Goal: Task Accomplishment & Management: Manage account settings

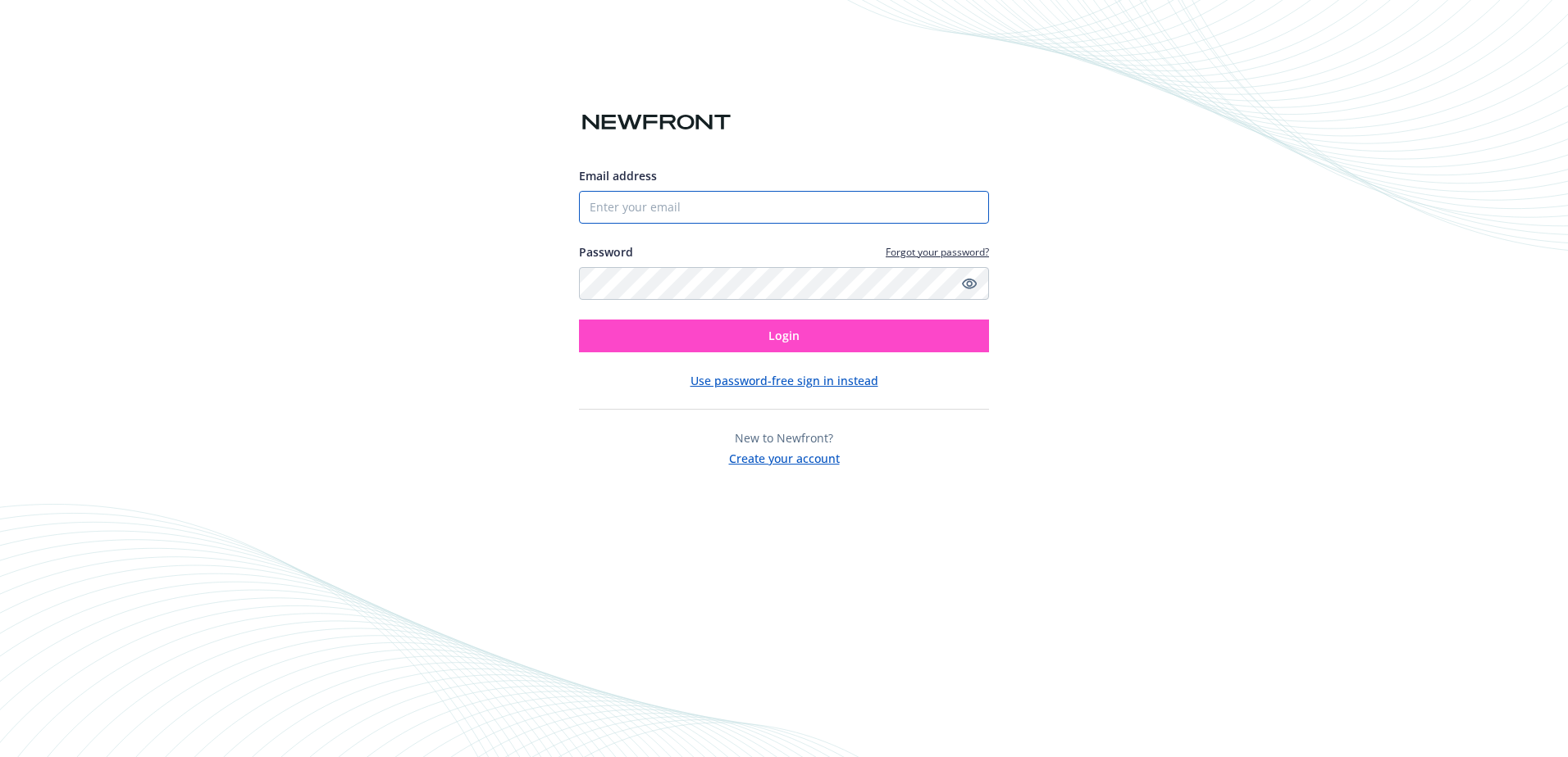
type input "[EMAIL_ADDRESS][DOMAIN_NAME]"
click at [809, 342] on button "Login" at bounding box center [784, 336] width 410 height 33
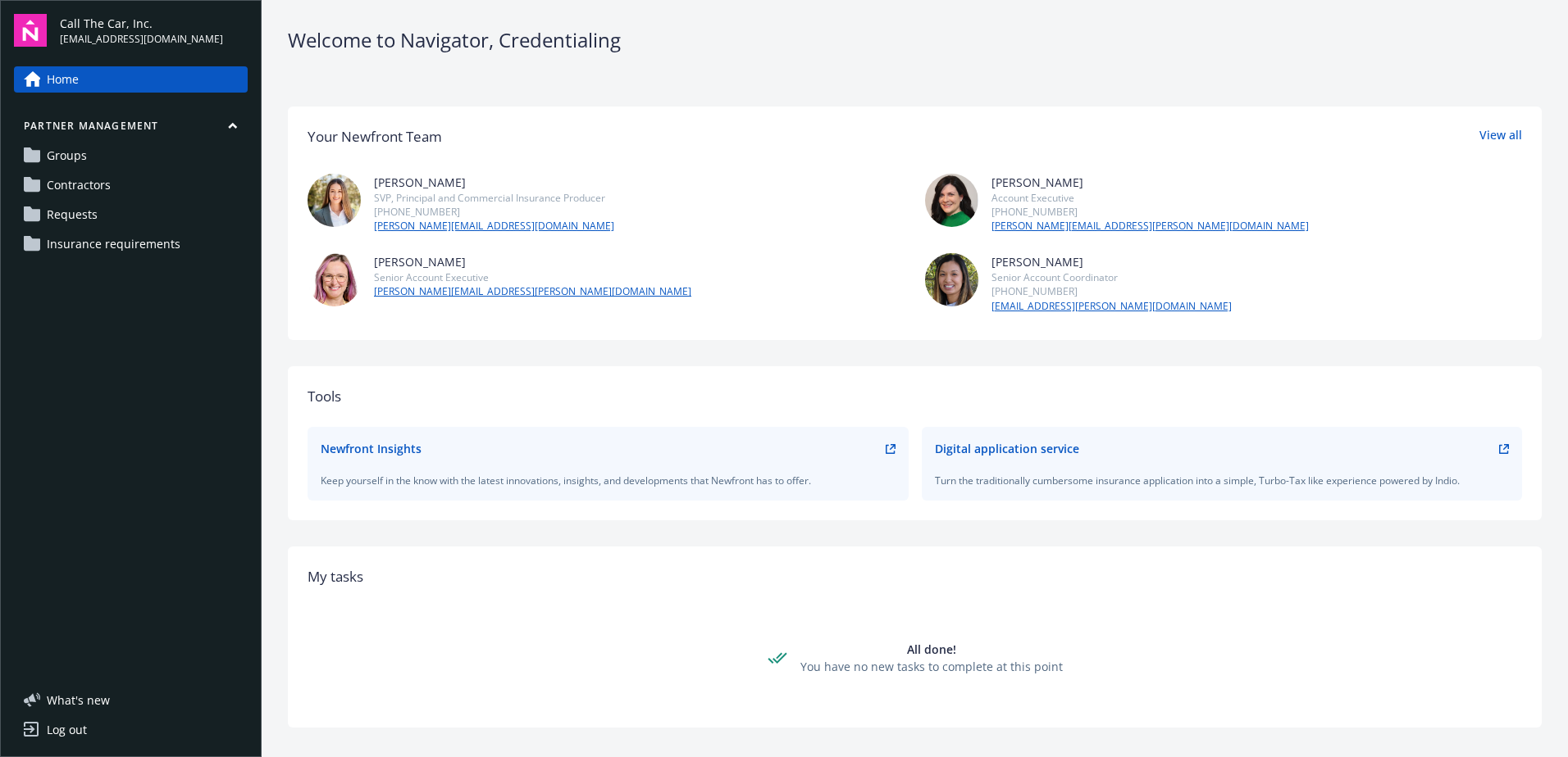
click at [84, 211] on span "Requests" at bounding box center [71, 214] width 51 height 27
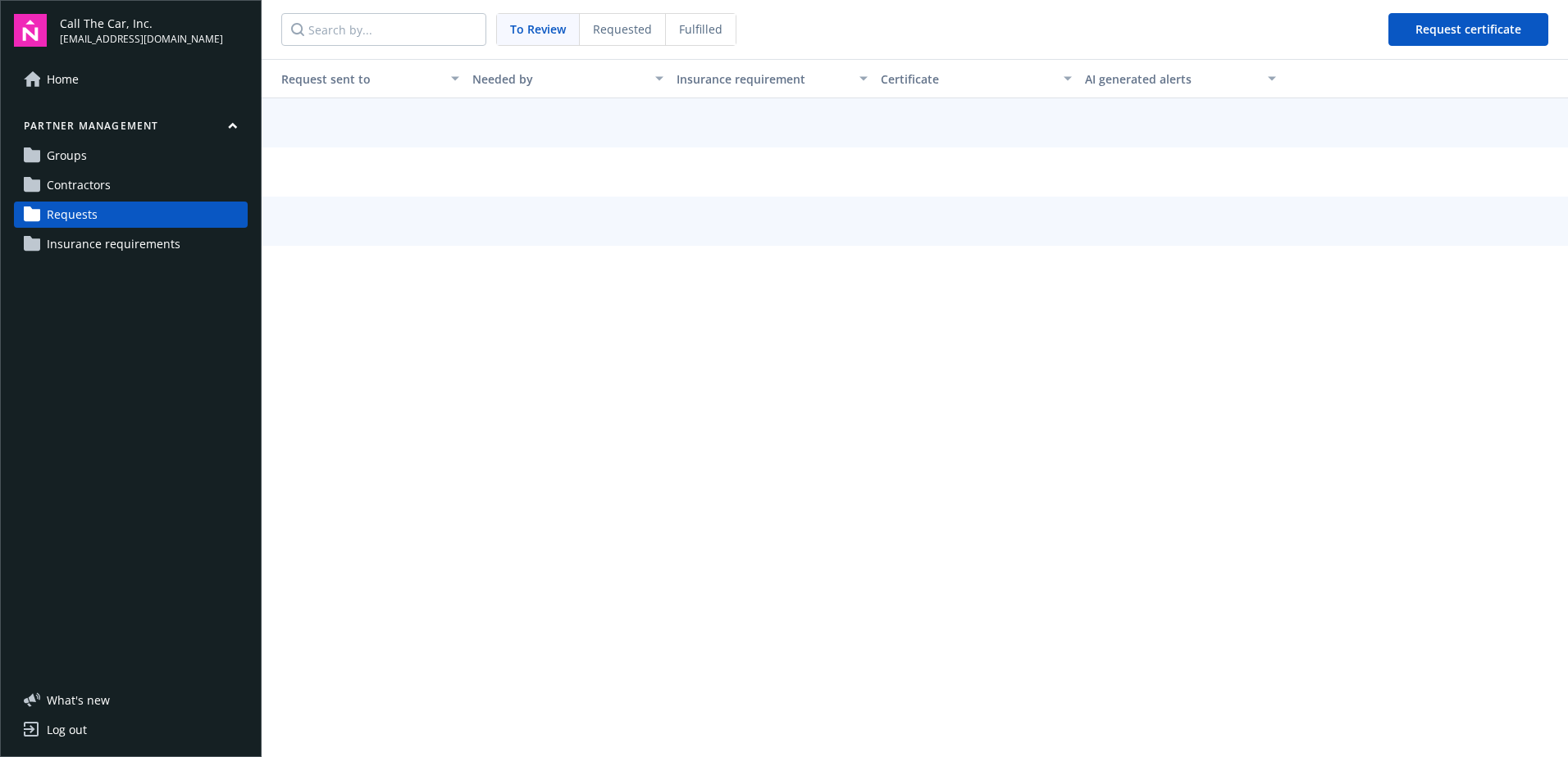
click at [625, 32] on span "Requested" at bounding box center [622, 29] width 59 height 17
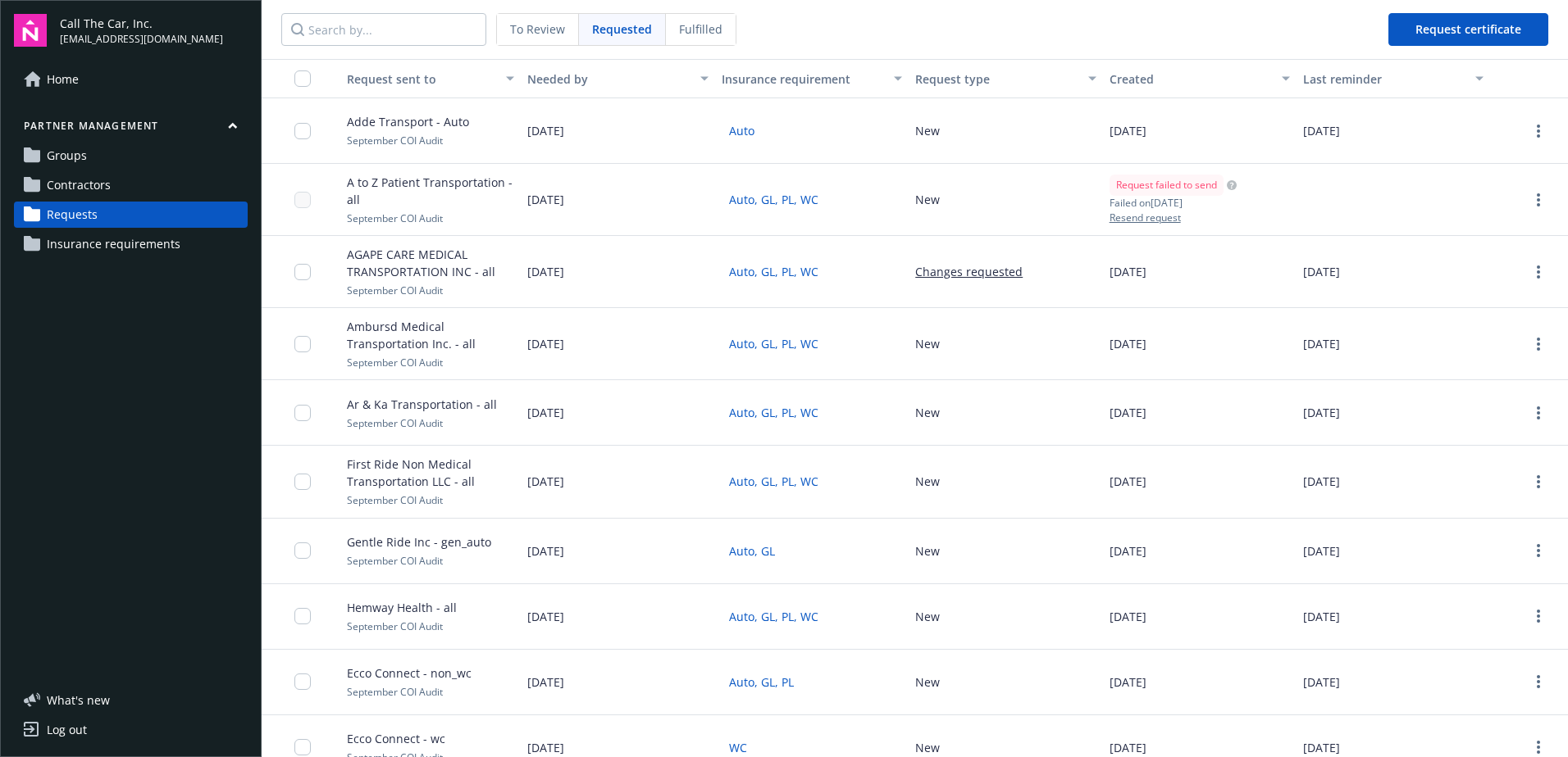
click at [548, 44] on div "To Review" at bounding box center [538, 29] width 82 height 31
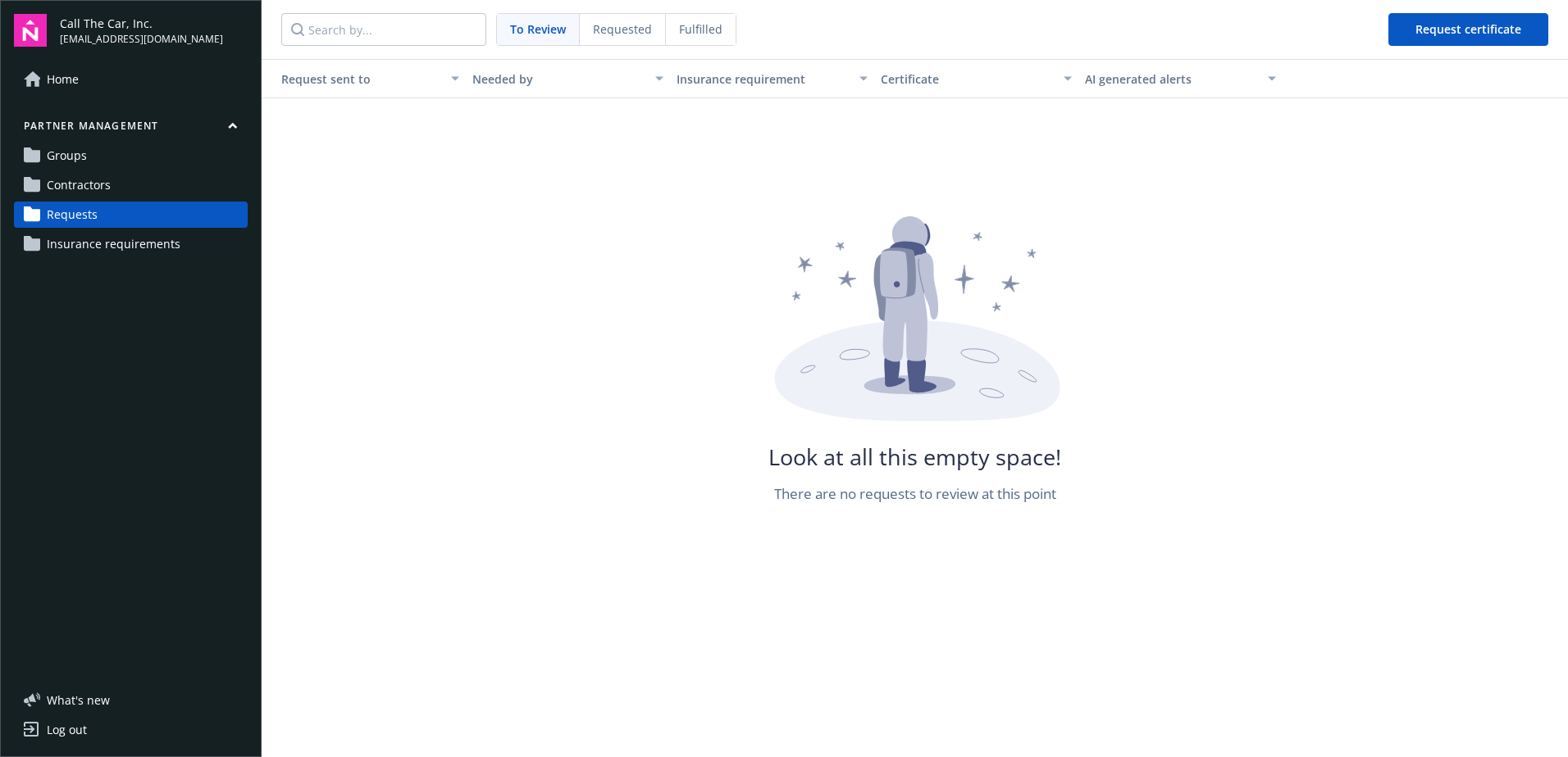
click at [710, 24] on span "Fulfilled" at bounding box center [701, 29] width 44 height 17
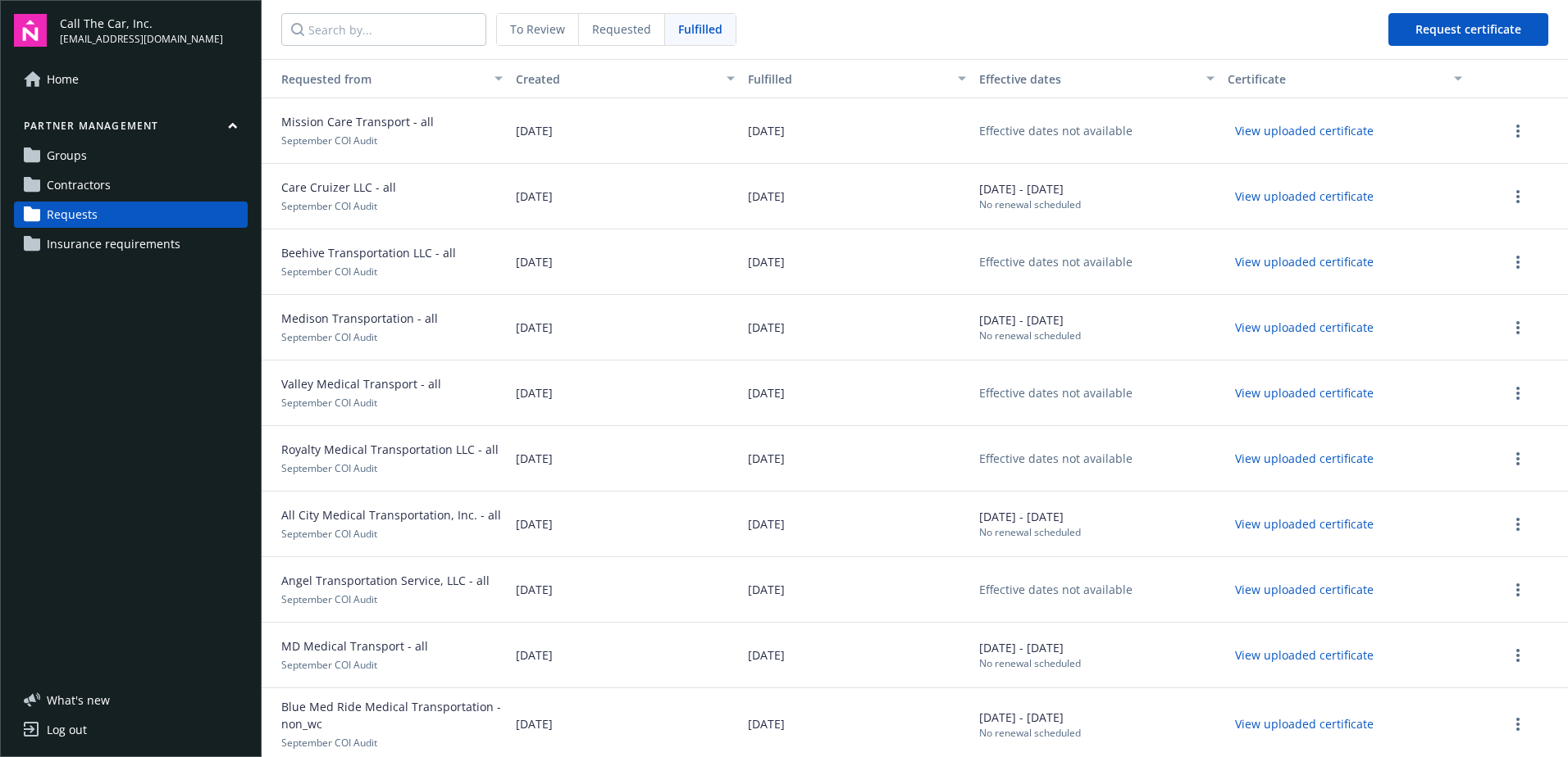
click at [831, 41] on nav "To Review Requested Fulfilled Request certificate" at bounding box center [914, 29] width 1306 height 59
click at [625, 25] on span "Requested" at bounding box center [621, 29] width 59 height 17
